Goal: Communication & Community: Share content

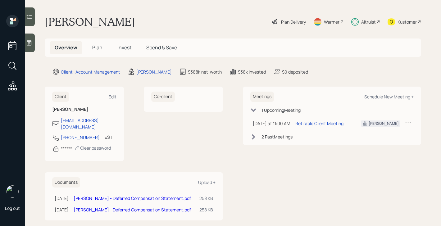
click at [98, 48] on span "Plan" at bounding box center [97, 47] width 10 height 7
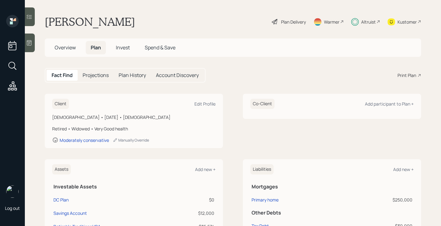
click at [125, 47] on span "Invest" at bounding box center [123, 47] width 14 height 7
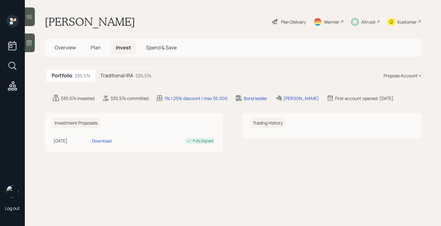
click at [138, 79] on div "$35,574" at bounding box center [144, 75] width 16 height 7
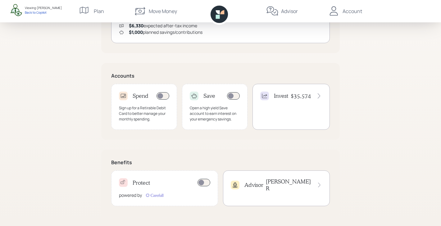
scroll to position [159, 0]
click at [292, 94] on h4 "$35,574" at bounding box center [301, 96] width 20 height 7
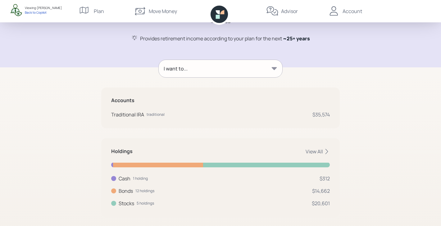
scroll to position [62, 0]
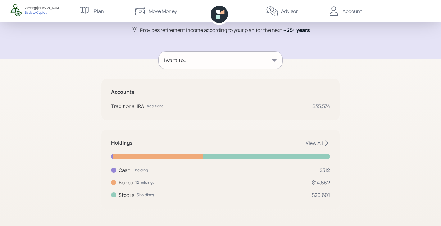
click at [304, 145] on div "Holdings View All" at bounding box center [220, 143] width 219 height 7
click at [309, 145] on div "View All" at bounding box center [317, 143] width 24 height 7
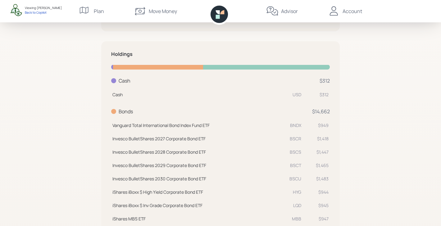
scroll to position [54, 0]
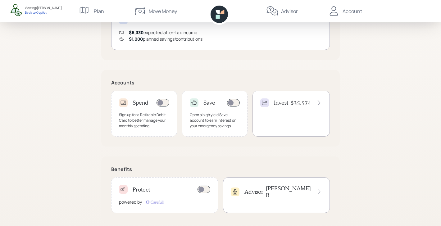
scroll to position [159, 0]
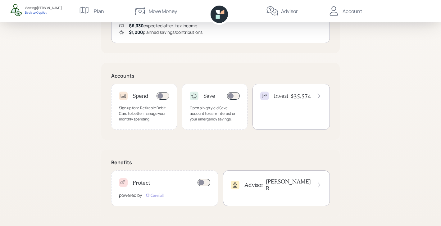
click at [129, 185] on div "Protect" at bounding box center [134, 182] width 31 height 9
click at [249, 183] on h4 "Advisor" at bounding box center [253, 185] width 19 height 7
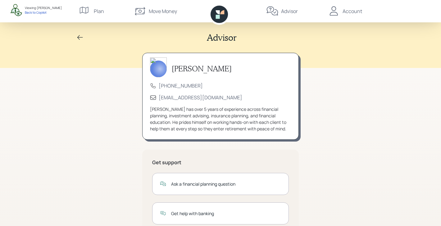
click at [355, 16] on div "Account" at bounding box center [345, 11] width 34 height 22
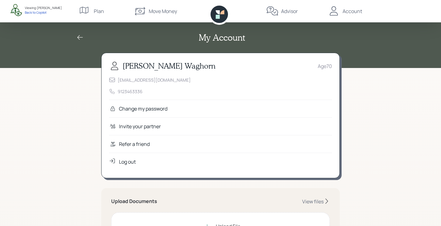
click at [147, 143] on div "Refer a friend" at bounding box center [134, 143] width 31 height 7
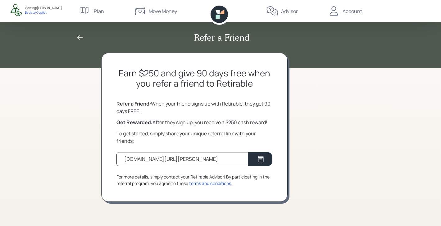
drag, startPoint x: 217, startPoint y: 158, endPoint x: 114, endPoint y: 162, distance: 102.5
click at [114, 162] on div "Earn $250 and give 90 days free when you refer a friend to Retirable Refer a Fr…" at bounding box center [194, 127] width 186 height 149
copy div "retirable.com/referral/denise/g3ephbf"
click at [176, 96] on div "Earn $250 and give 90 days free when you refer a friend to Retirable Refer a Fr…" at bounding box center [194, 127] width 186 height 149
drag, startPoint x: 159, startPoint y: 76, endPoint x: 117, endPoint y: 76, distance: 42.2
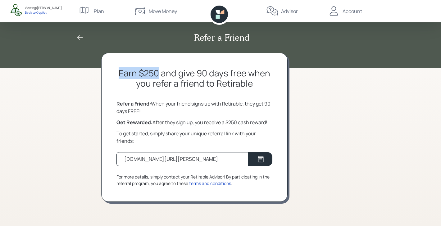
click at [117, 76] on h2 "Earn $250 and give 90 days free when you refer a friend to Retirable" at bounding box center [194, 78] width 156 height 21
click at [121, 90] on div "Earn $250 and give 90 days free when you refer a friend to Retirable Refer a Fr…" at bounding box center [194, 127] width 186 height 149
drag, startPoint x: 198, startPoint y: 73, endPoint x: 210, endPoint y: 72, distance: 11.9
click at [210, 72] on h2 "Earn $250 and give 90 days free when you refer a friend to Retirable" at bounding box center [194, 78] width 156 height 21
click at [265, 86] on h2 "Earn $250 and give 90 days free when you refer a friend to Retirable" at bounding box center [194, 78] width 156 height 21
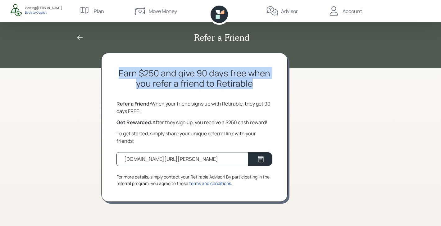
drag, startPoint x: 254, startPoint y: 84, endPoint x: 106, endPoint y: 73, distance: 148.2
click at [106, 73] on div "Earn $250 and give 90 days free when you refer a friend to Retirable Refer a Fr…" at bounding box center [194, 127] width 186 height 149
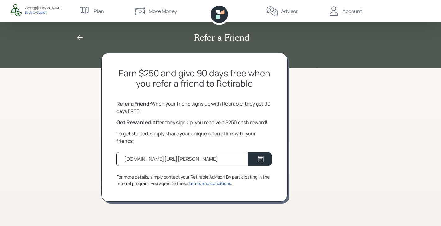
click at [119, 84] on h2 "Earn $250 and give 90 days free when you refer a friend to Retirable" at bounding box center [194, 78] width 156 height 21
click at [79, 38] on icon at bounding box center [79, 37] width 7 height 7
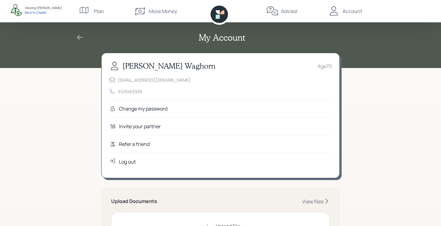
click at [218, 17] on icon at bounding box center [218, 17] width 4 height 4
